Goal: Check status

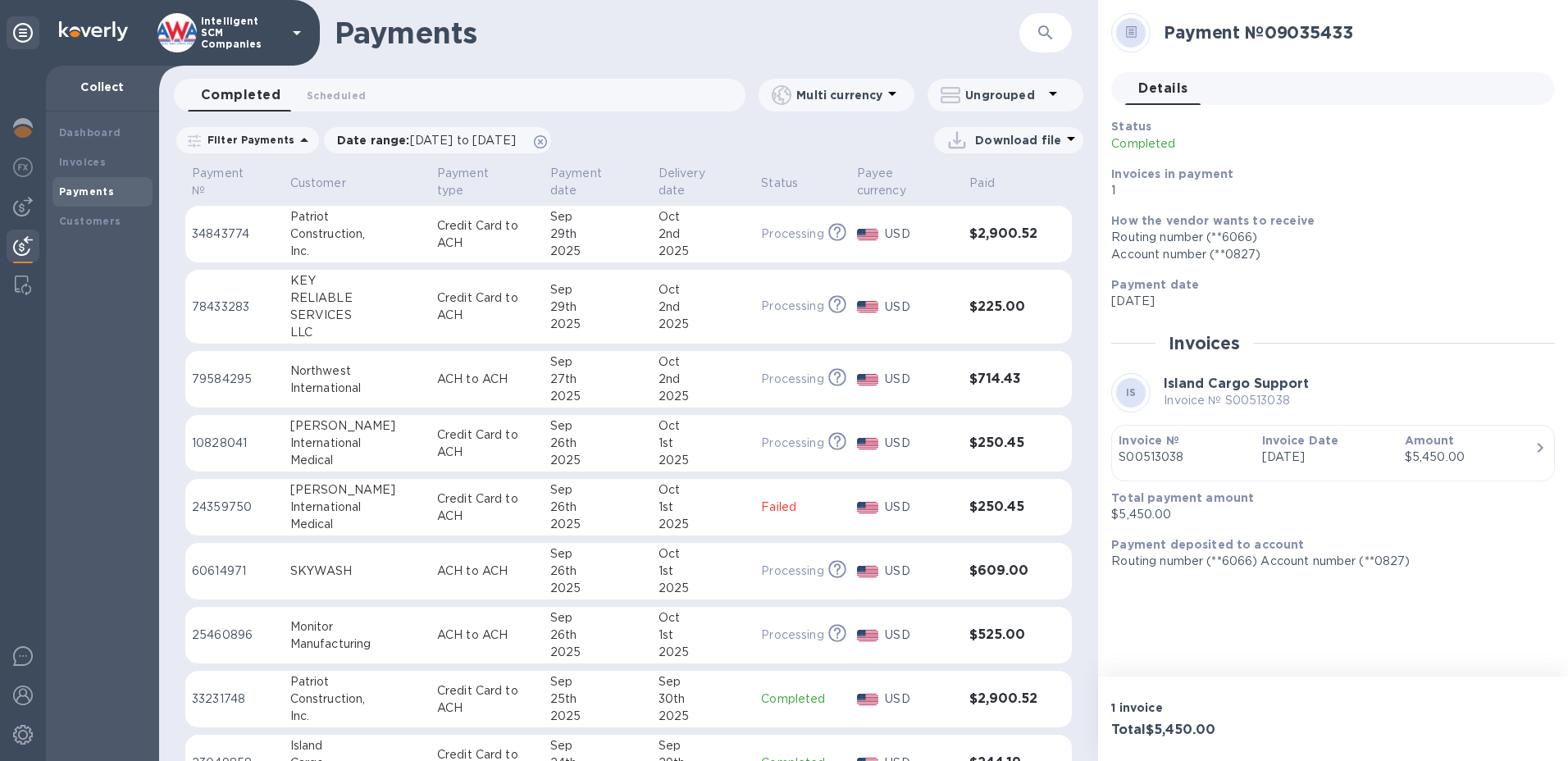
scroll to position [802, 0]
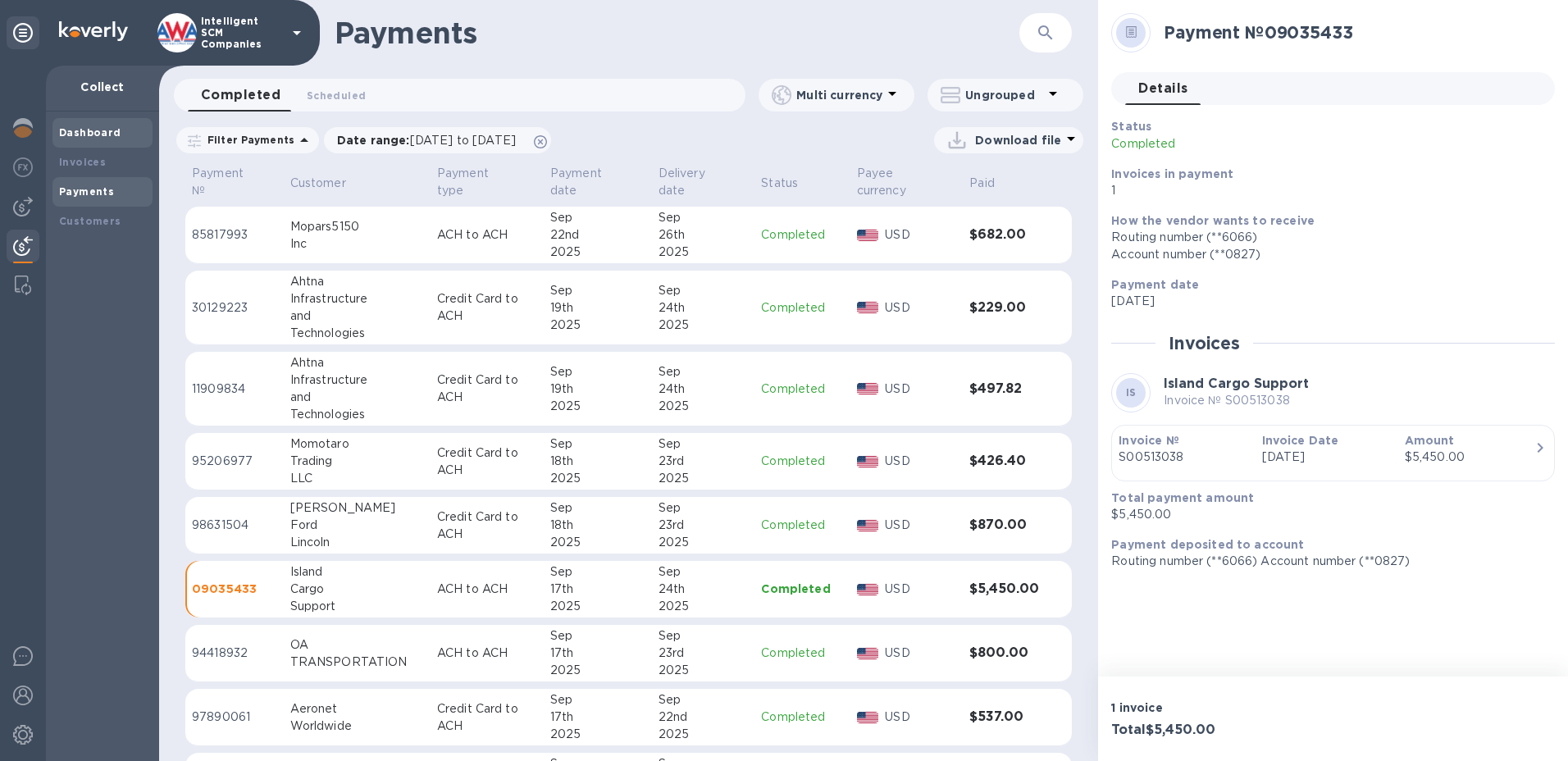
click at [95, 128] on b "Dashboard" at bounding box center [90, 133] width 62 height 13
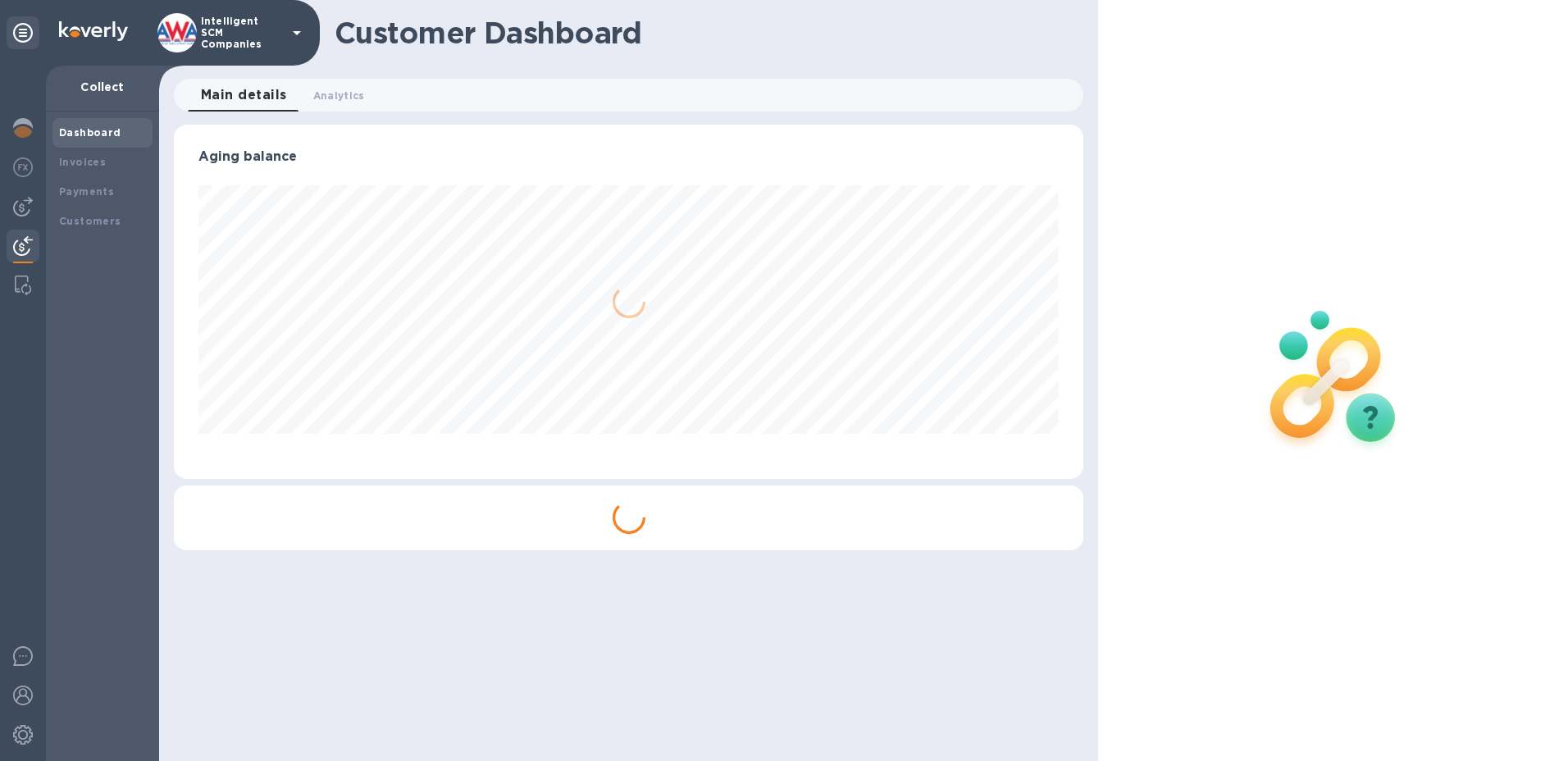
scroll to position [354, 910]
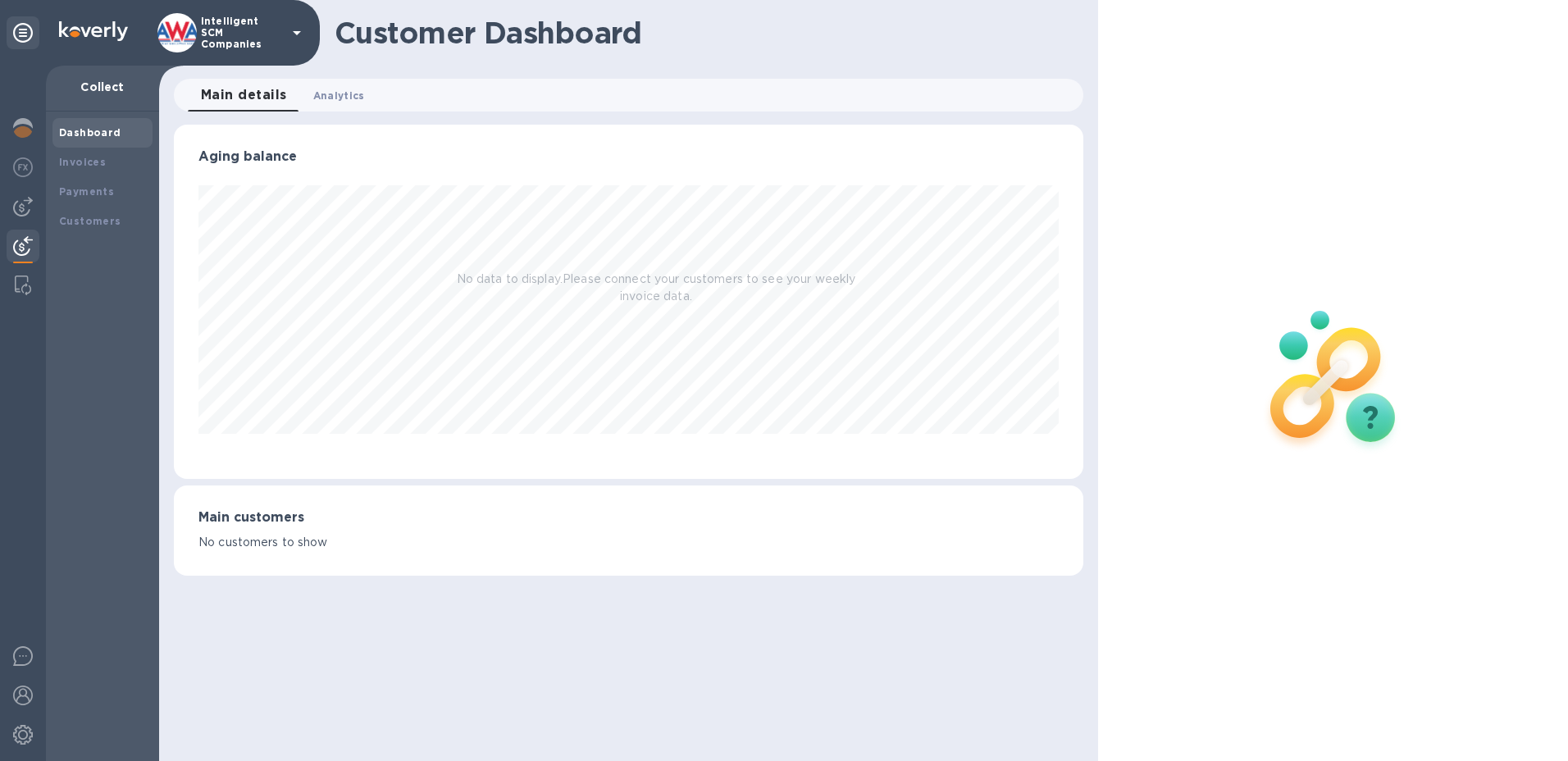
click at [338, 94] on span "Analytics 0" at bounding box center [339, 95] width 52 height 17
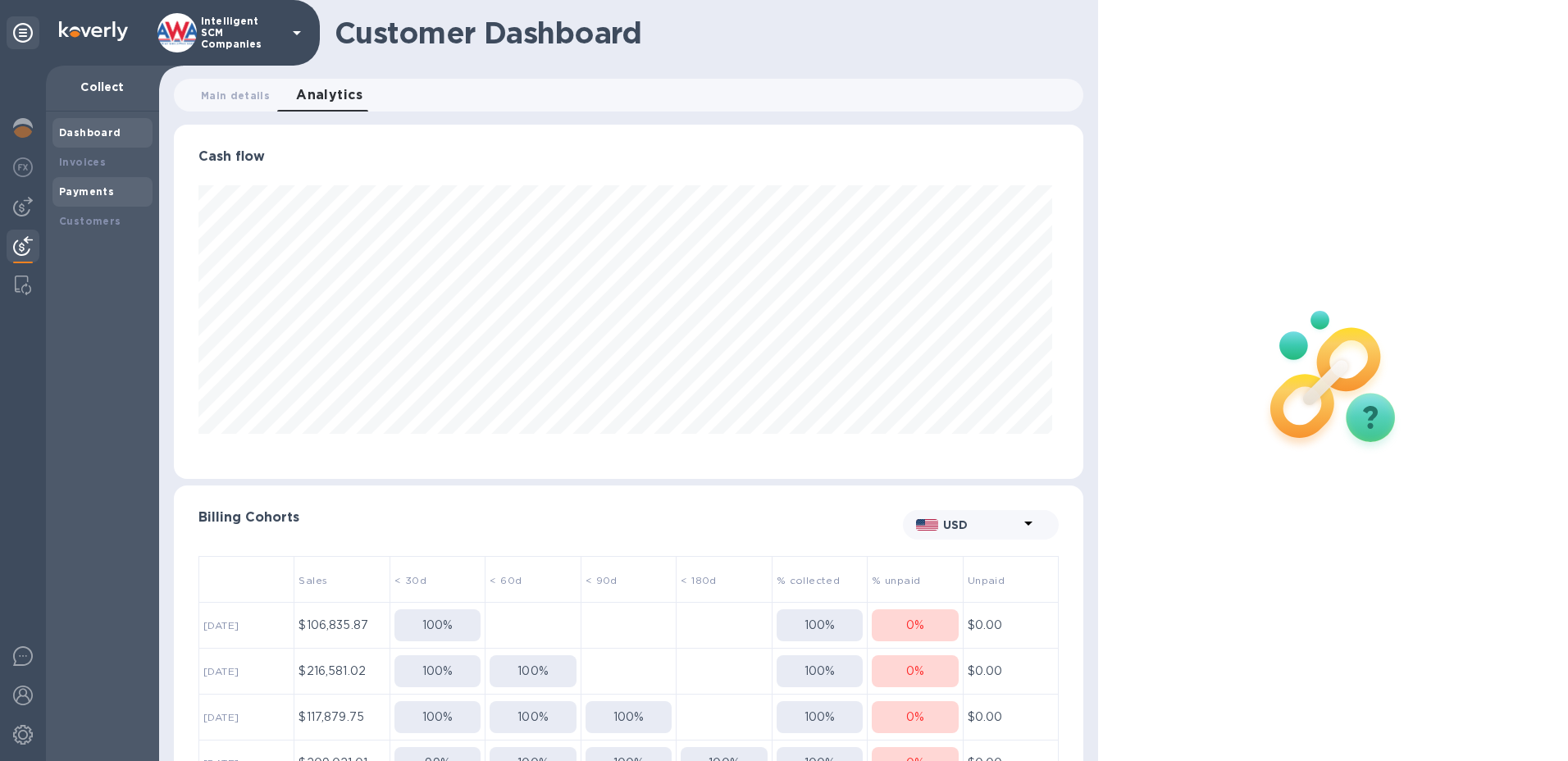
click at [99, 197] on b "Payments" at bounding box center [86, 191] width 55 height 13
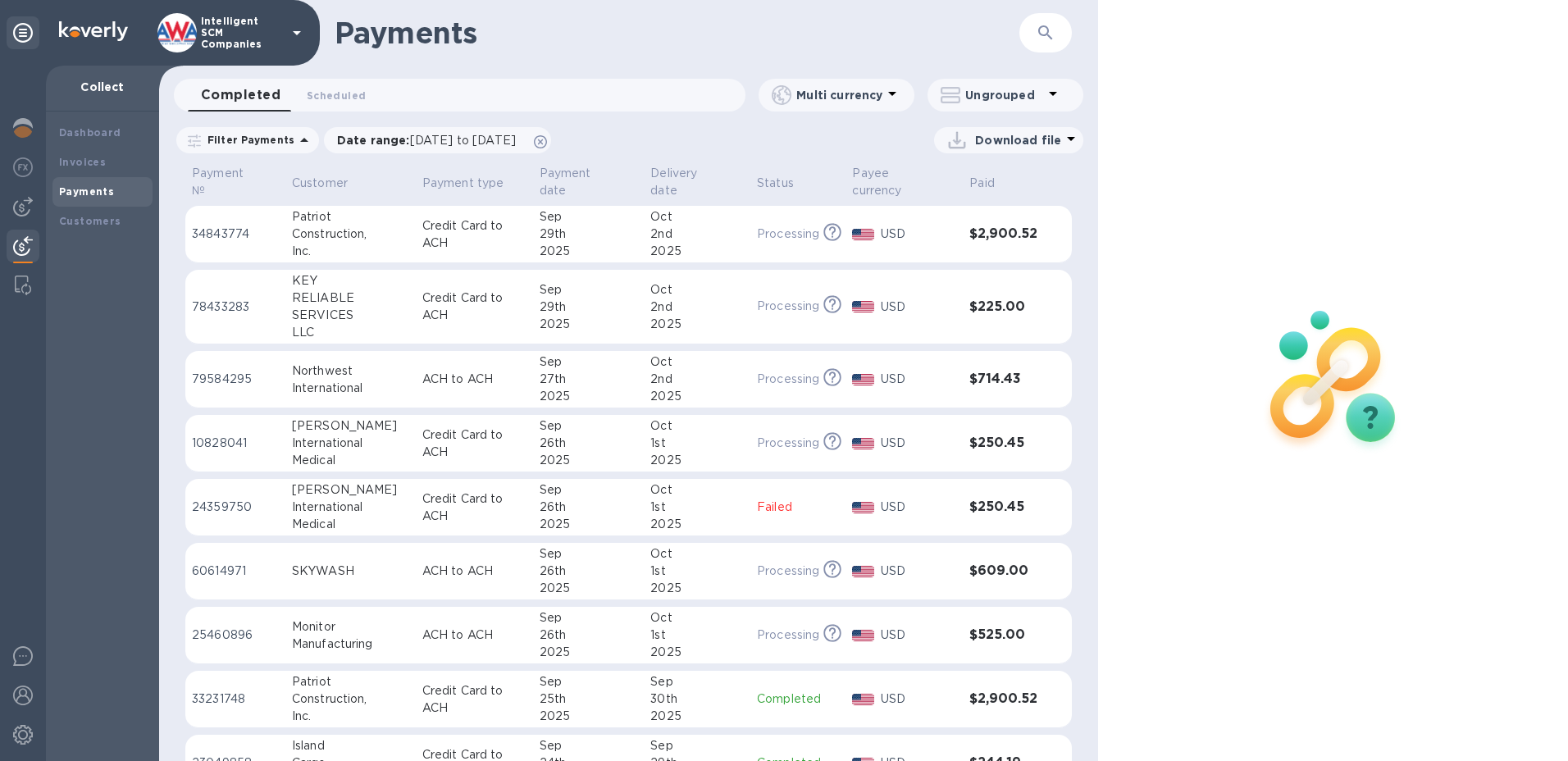
click at [938, 520] on td "USD" at bounding box center [903, 508] width 117 height 57
